Goal: Find specific page/section: Find specific page/section

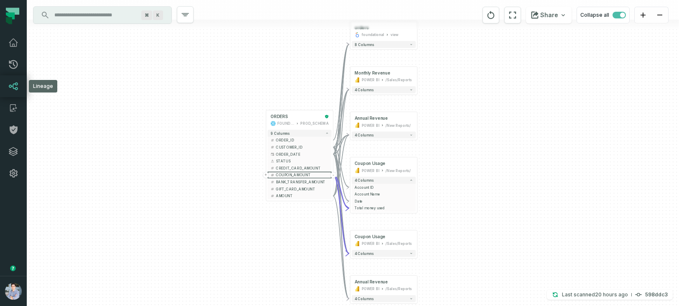
click at [14, 83] on icon at bounding box center [13, 86] width 9 height 8
click at [16, 85] on icon at bounding box center [13, 86] width 9 height 8
click at [11, 64] on icon at bounding box center [13, 64] width 10 height 10
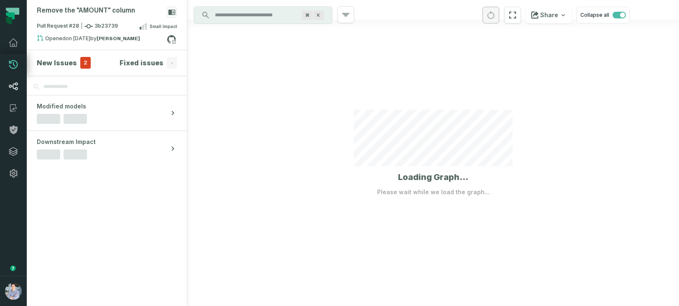
click at [17, 87] on icon at bounding box center [13, 86] width 9 height 8
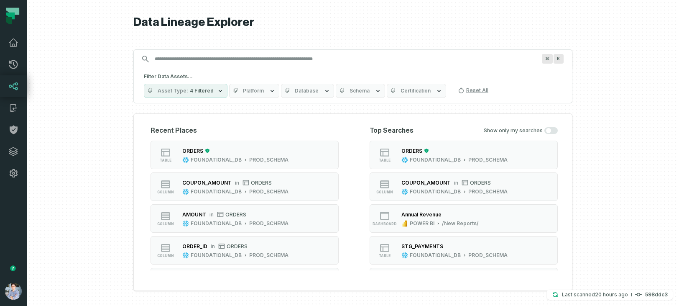
drag, startPoint x: 67, startPoint y: 200, endPoint x: 67, endPoint y: 182, distance: 18.0
click at [67, 182] on div at bounding box center [353, 153] width 652 height 306
